Goal: Task Accomplishment & Management: Use online tool/utility

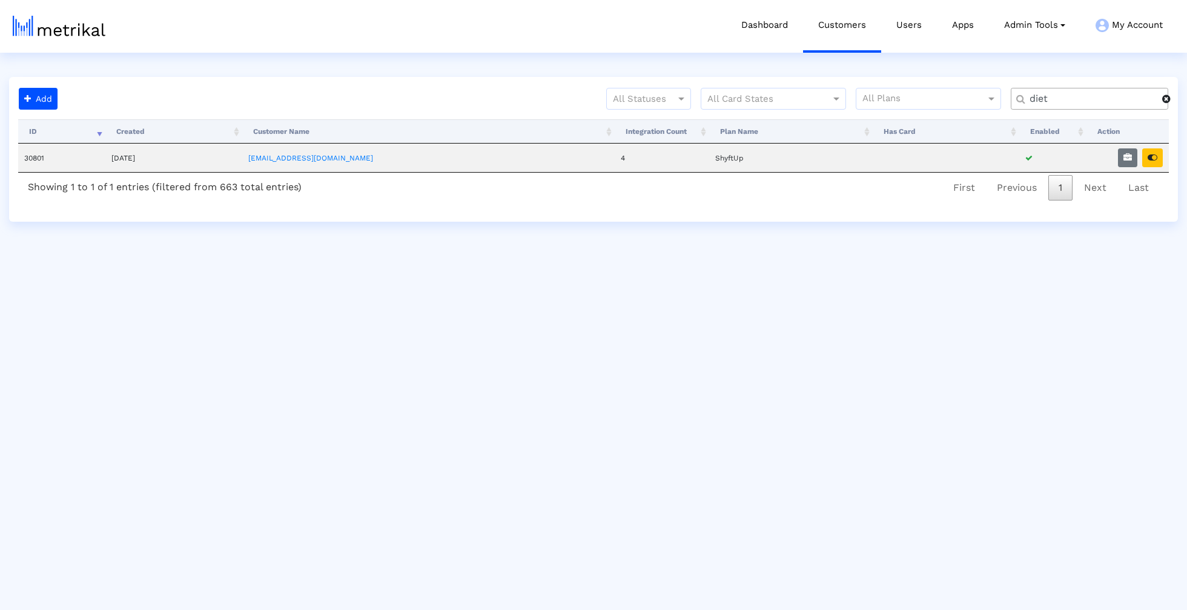
click at [1023, 102] on input "diet" at bounding box center [1091, 99] width 141 height 13
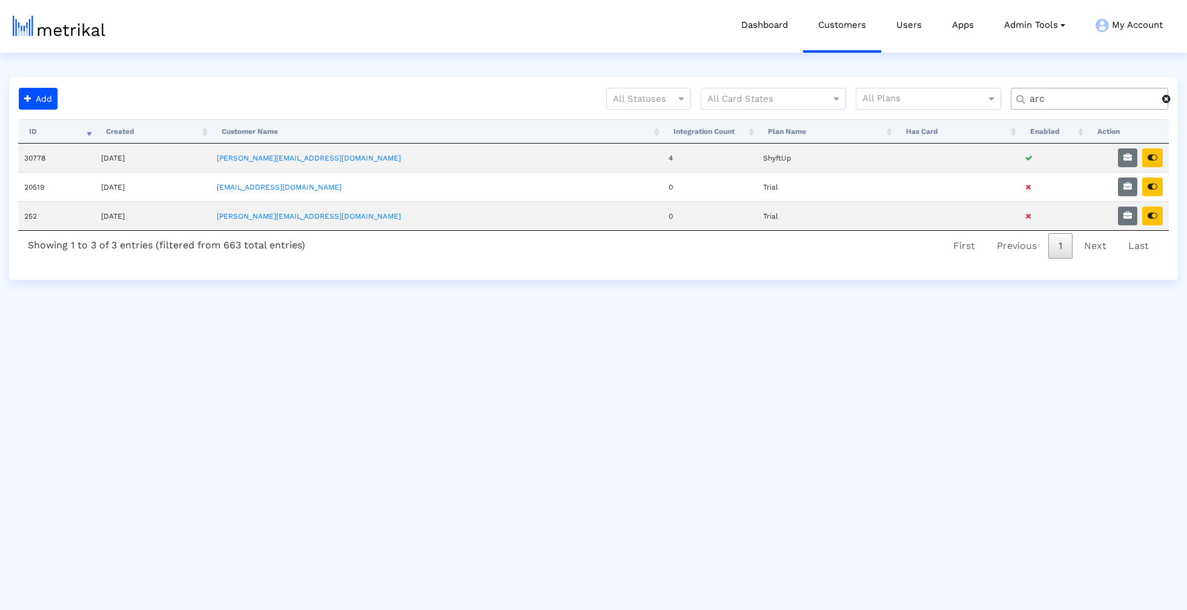
type input "arc"
click at [1124, 159] on icon "button" at bounding box center [1128, 157] width 8 height 8
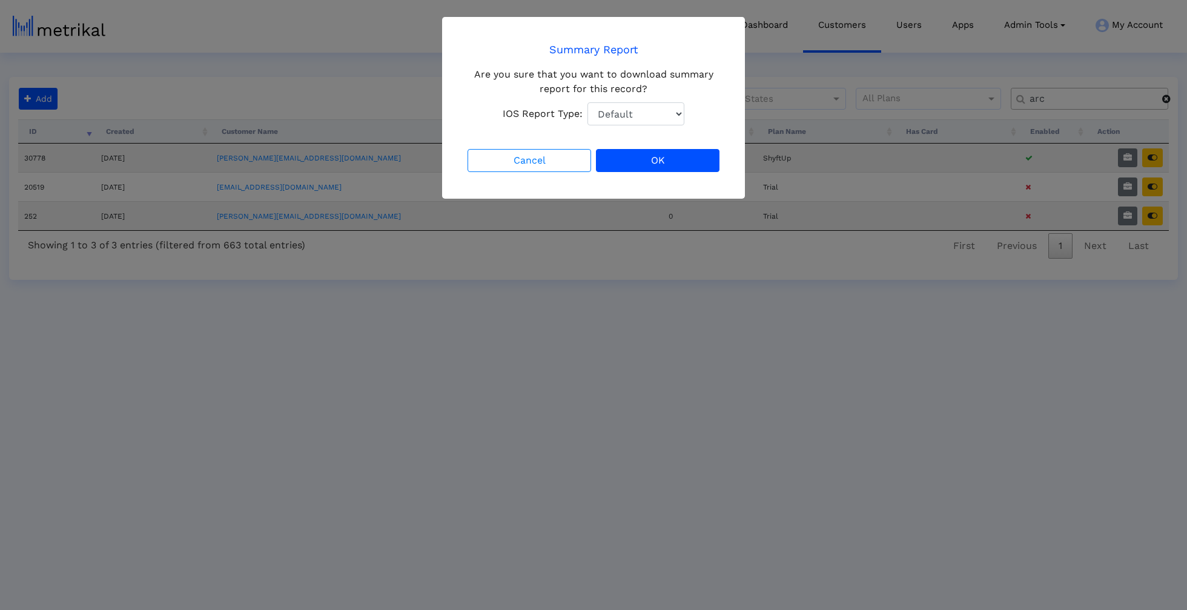
click at [681, 115] on select "Default Total Downloads New Downloads Redownloads" at bounding box center [636, 113] width 97 height 23
click at [676, 121] on select "Default Total Downloads New Downloads Redownloads" at bounding box center [636, 113] width 97 height 23
select select "1: 1"
click at [667, 161] on button "OK" at bounding box center [658, 160] width 124 height 23
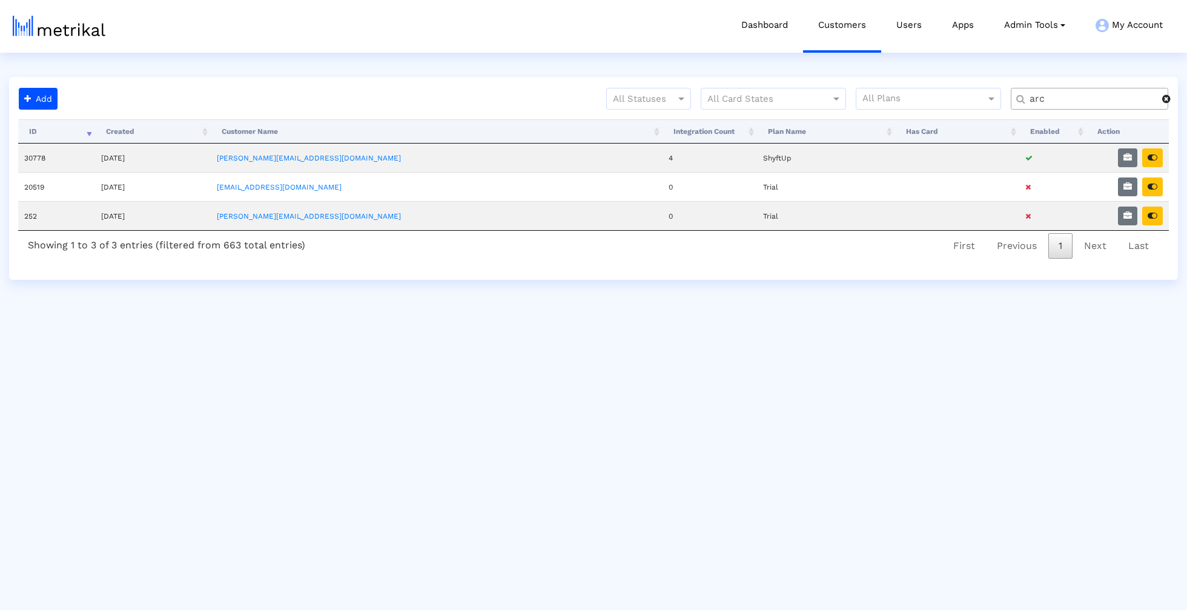
click at [1098, 96] on input "arc" at bounding box center [1091, 99] width 141 height 13
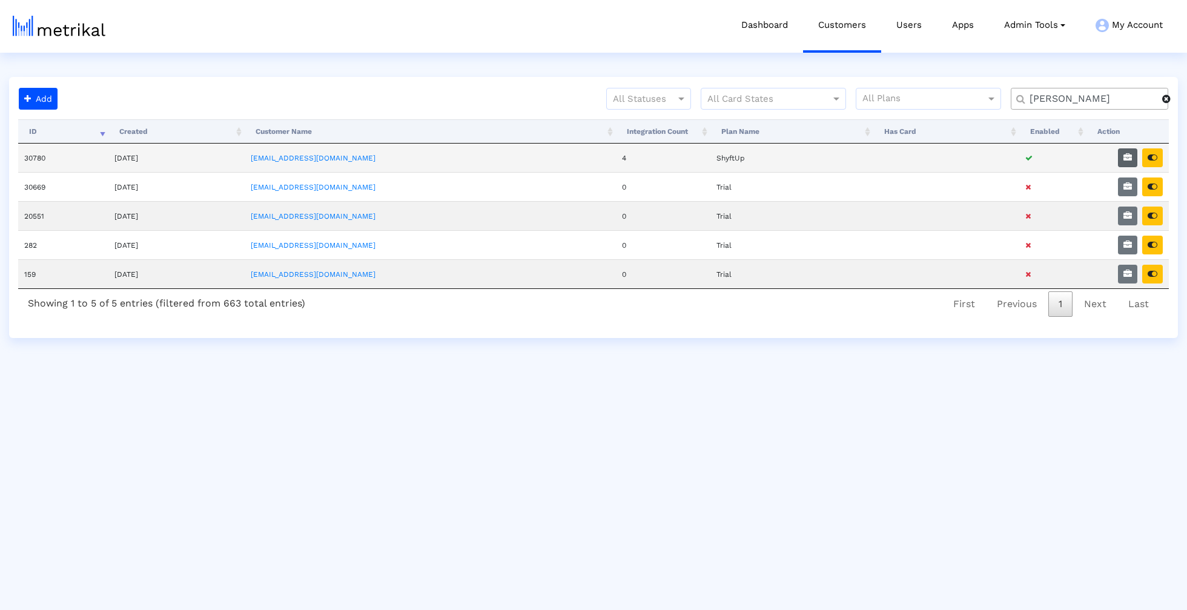
type input "[PERSON_NAME]"
click at [1123, 160] on button "button" at bounding box center [1127, 157] width 19 height 19
select select "1: 1"
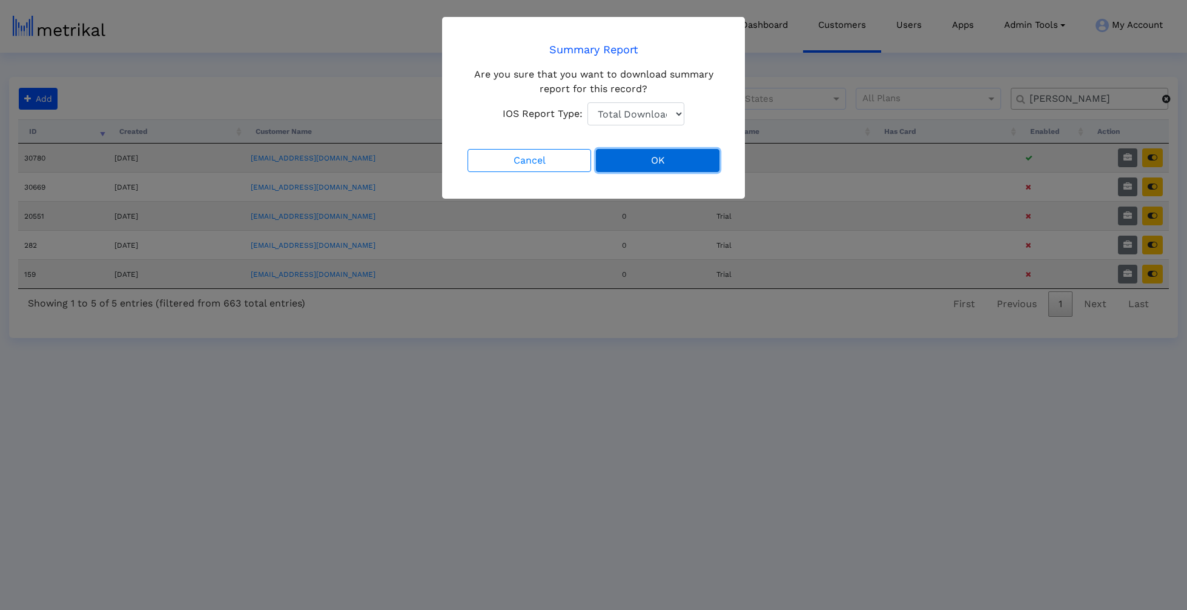
click at [678, 162] on button "OK" at bounding box center [658, 160] width 124 height 23
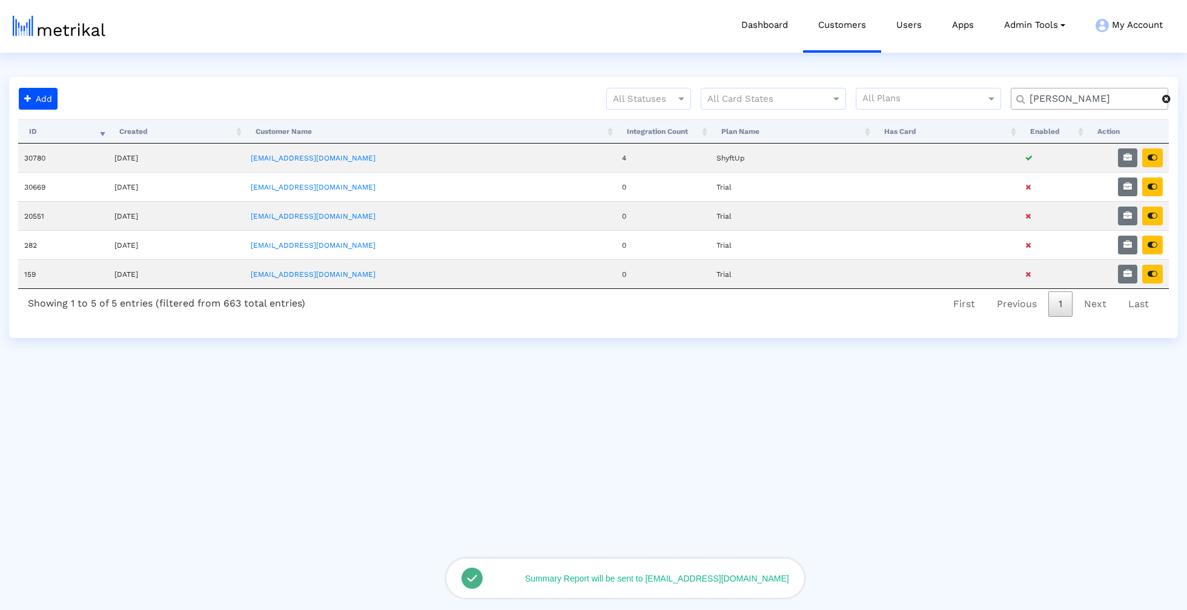
click at [1090, 93] on input "[PERSON_NAME]" at bounding box center [1091, 99] width 141 height 13
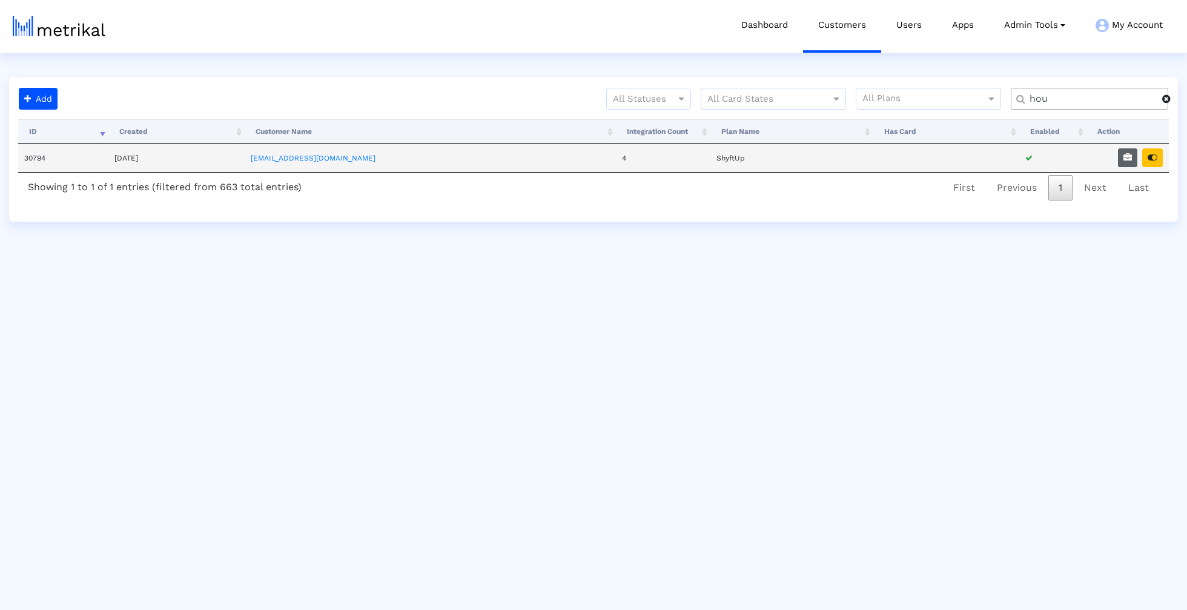
type input "hou"
click at [1137, 158] on button "button" at bounding box center [1127, 157] width 19 height 19
select select "1: 1"
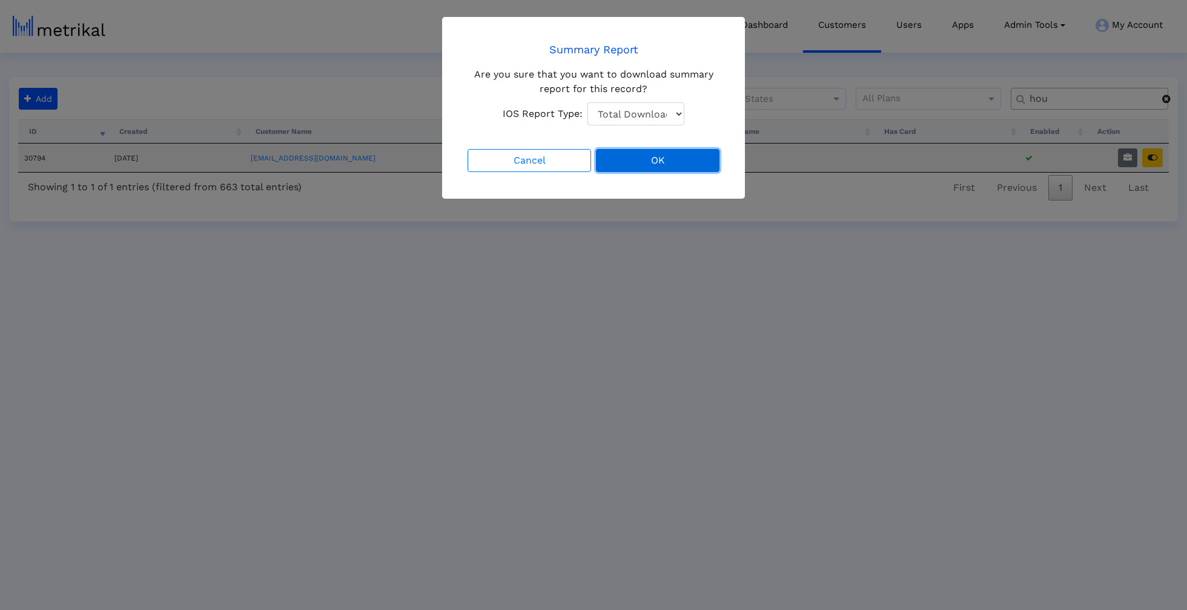
click at [683, 164] on button "OK" at bounding box center [658, 160] width 124 height 23
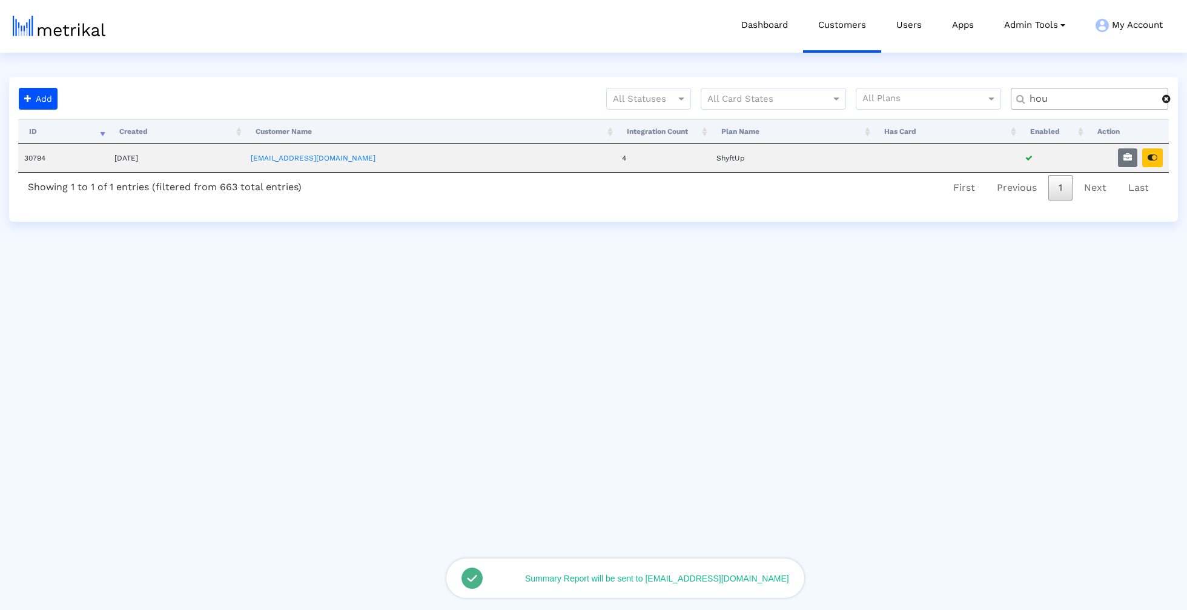
click at [1070, 99] on input "hou" at bounding box center [1091, 99] width 141 height 13
type input "nurx"
click at [1135, 163] on button "button" at bounding box center [1127, 157] width 19 height 19
select select "1: 1"
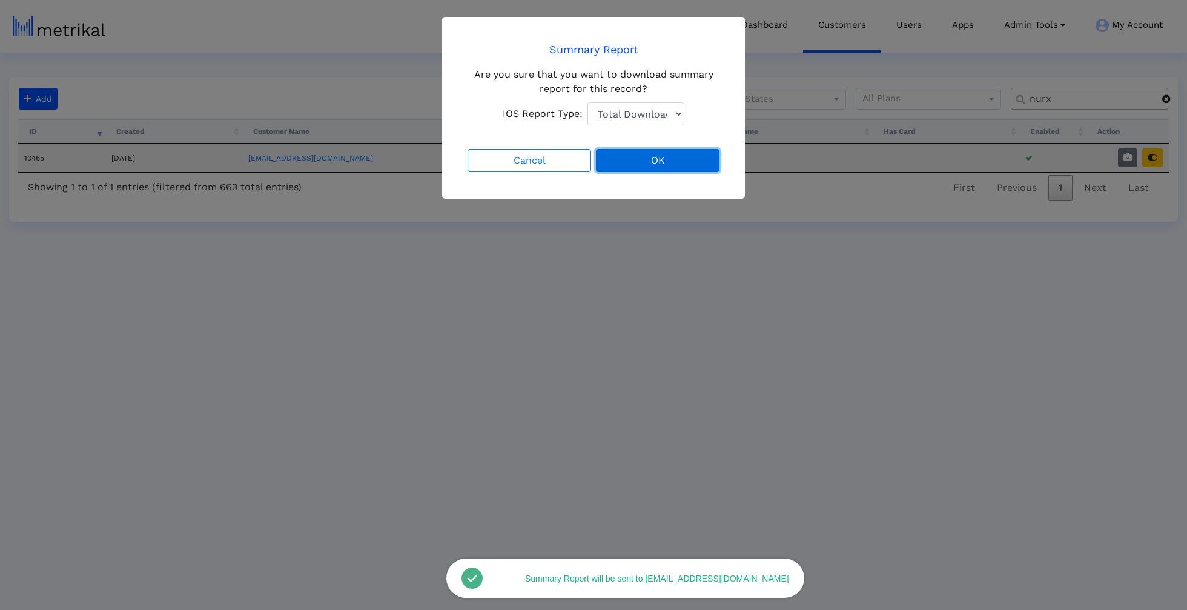
click at [678, 152] on button "OK" at bounding box center [658, 160] width 124 height 23
